Goal: Entertainment & Leisure: Consume media (video, audio)

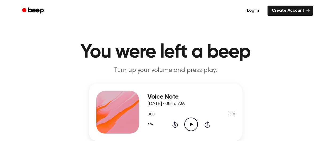
click at [188, 125] on icon "Play Audio" at bounding box center [191, 125] width 14 height 14
click at [188, 126] on icon "Play Audio" at bounding box center [191, 125] width 14 height 14
click at [188, 126] on icon "Pause Audio" at bounding box center [191, 125] width 14 height 14
click at [175, 124] on icon at bounding box center [175, 125] width 1 height 2
click at [191, 125] on icon at bounding box center [191, 124] width 3 height 3
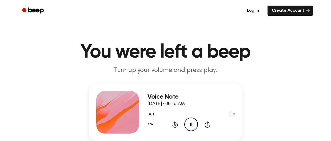
click at [178, 124] on div "1.0x Rewind 5 seconds Pause Audio Skip 5 seconds" at bounding box center [192, 125] width 88 height 14
click at [176, 124] on icon "Rewind 5 seconds" at bounding box center [175, 124] width 6 height 7
